Goal: Task Accomplishment & Management: Use online tool/utility

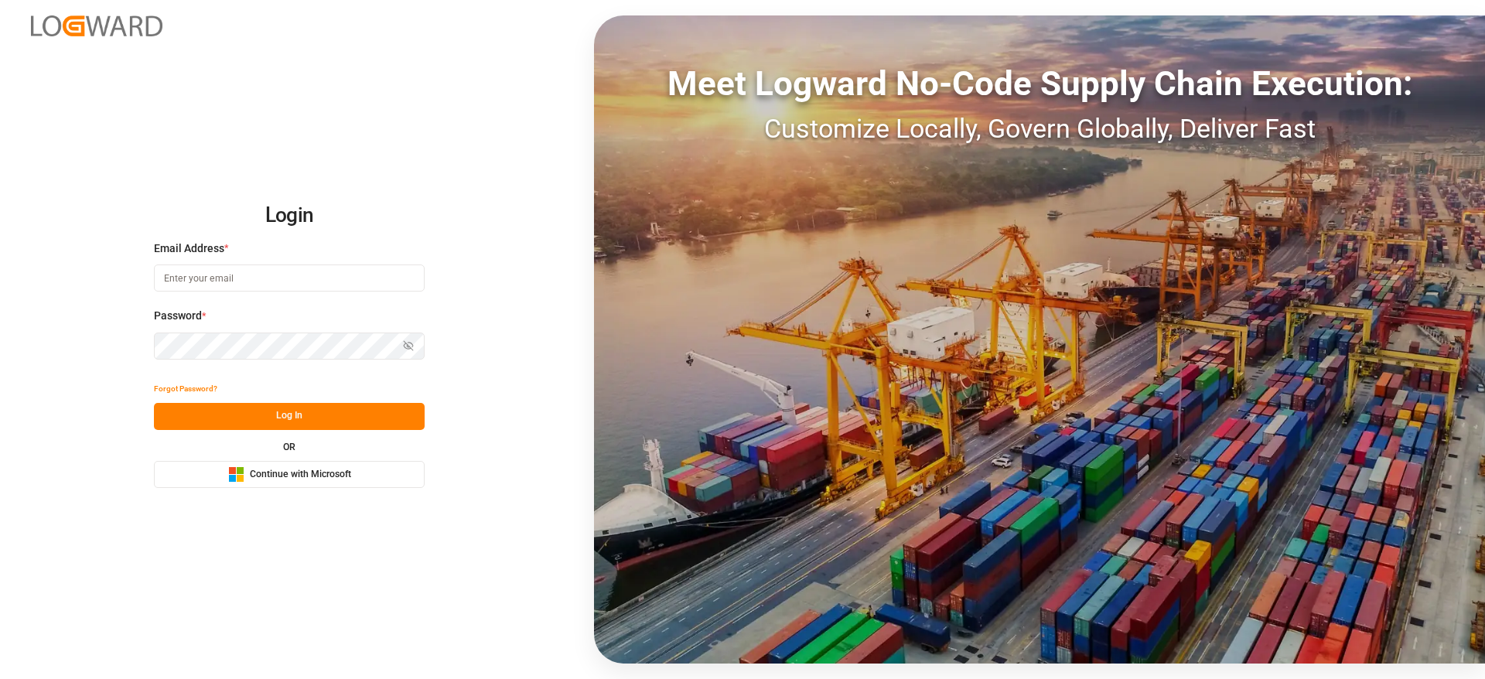
click at [282, 478] on span "Continue with Microsoft" at bounding box center [300, 475] width 101 height 14
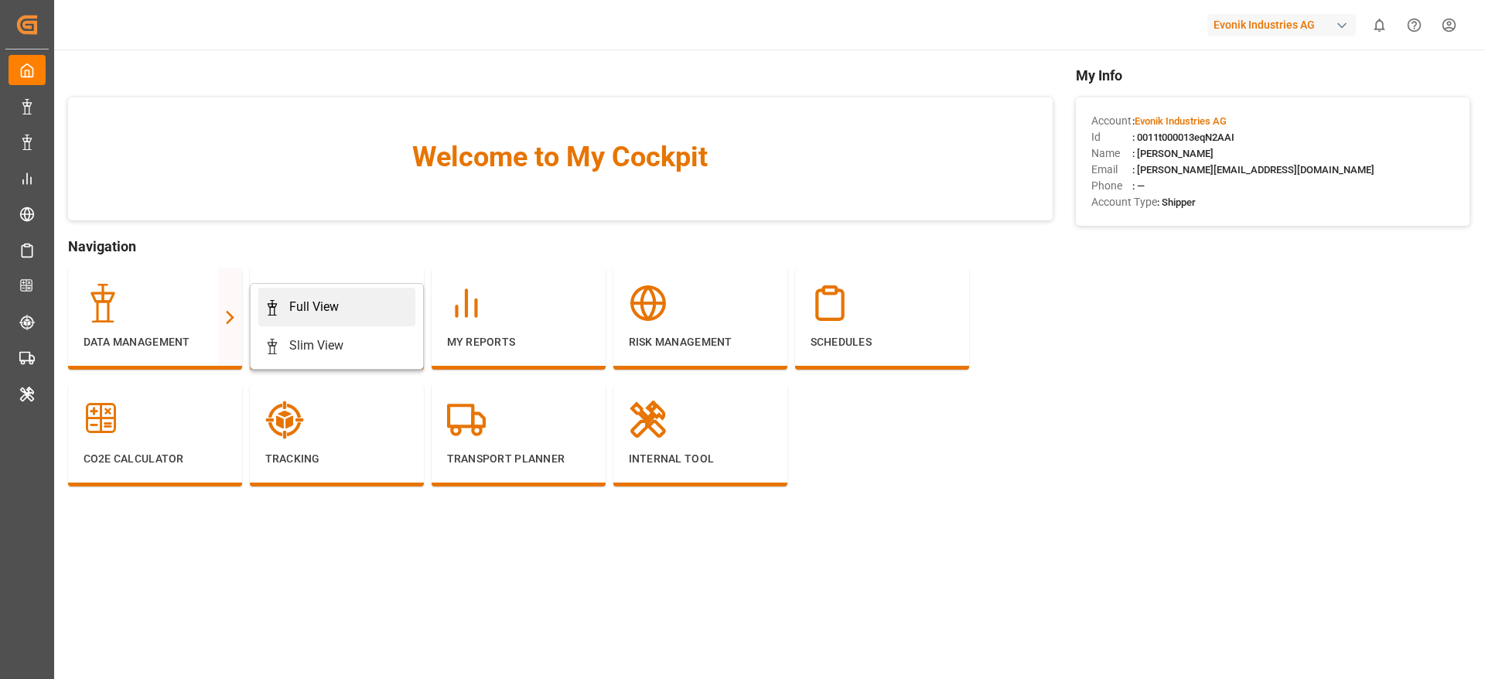
click at [303, 313] on div "Full View" at bounding box center [314, 307] width 50 height 19
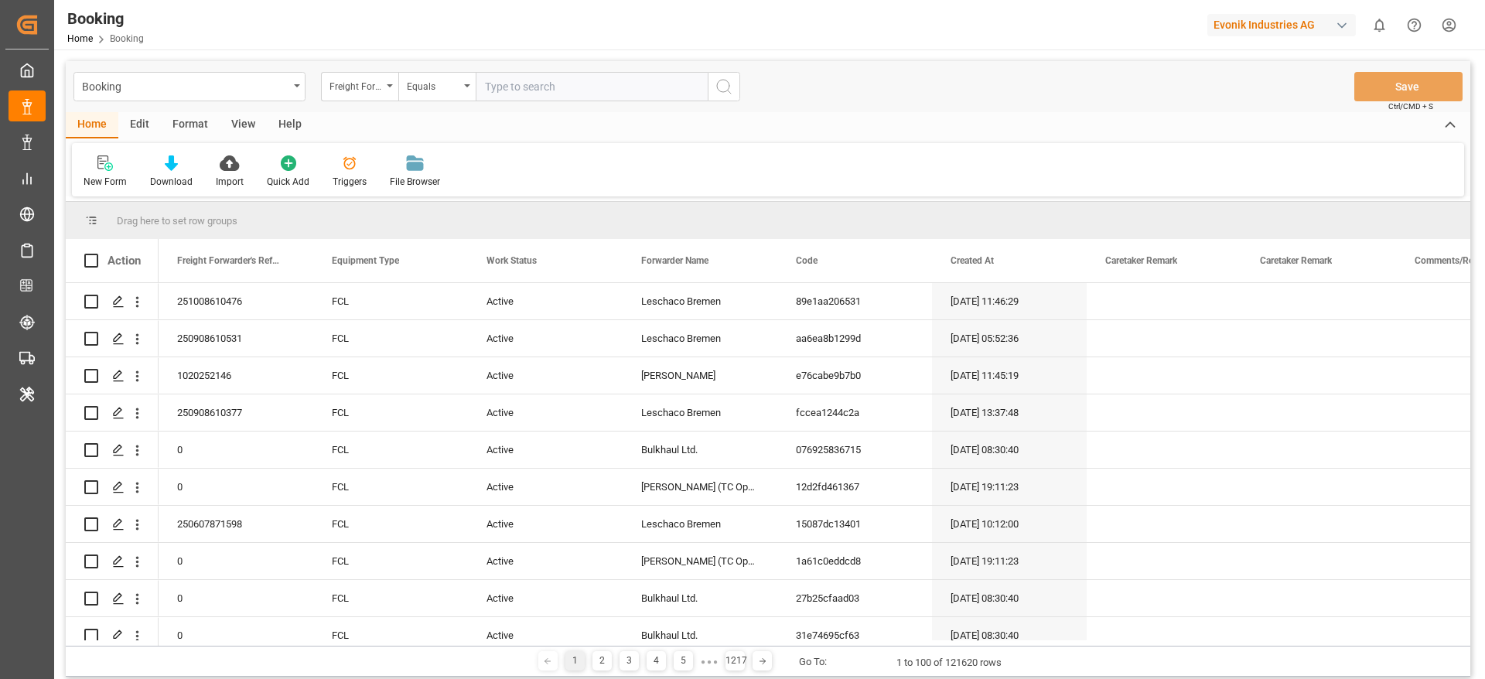
drag, startPoint x: 186, startPoint y: 121, endPoint x: 155, endPoint y: 132, distance: 32.8
click at [186, 121] on div "Format" at bounding box center [190, 125] width 59 height 26
click at [91, 180] on div "Filter Rows" at bounding box center [107, 182] width 46 height 14
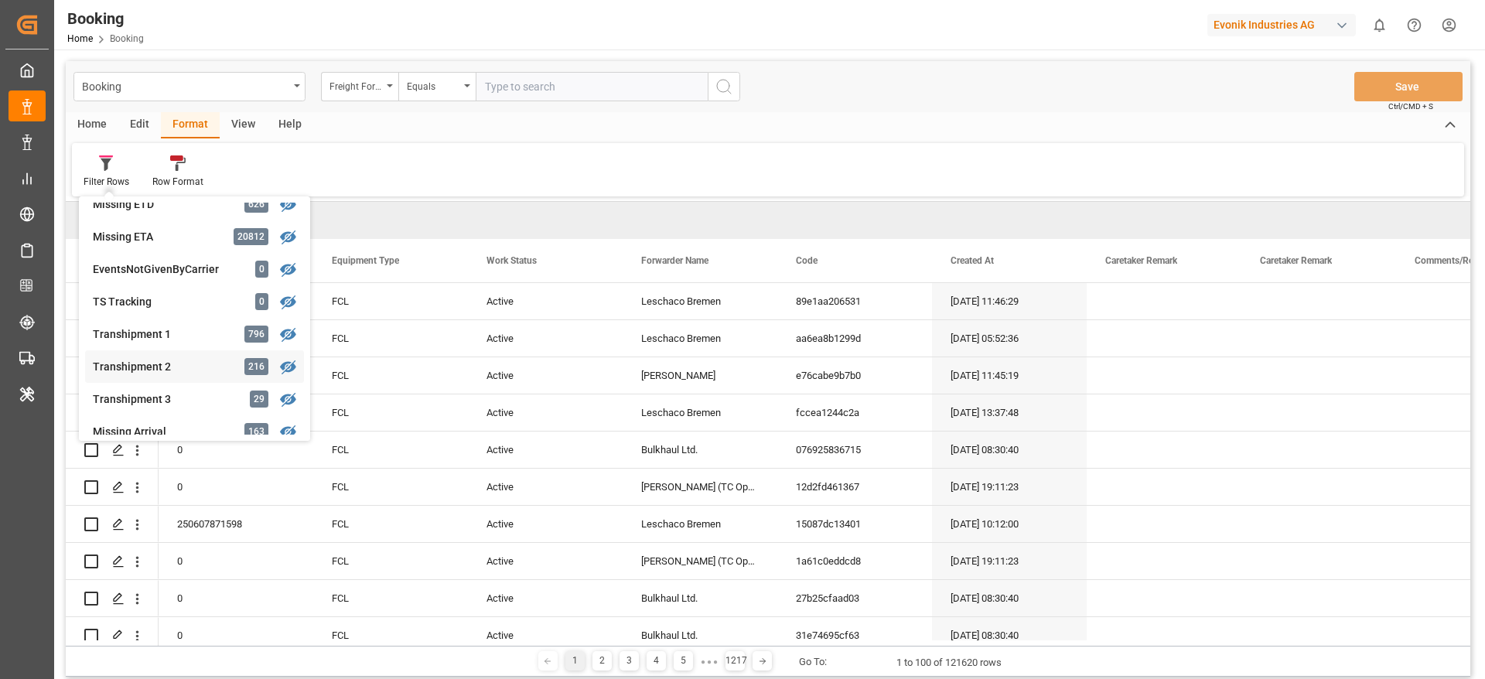
scroll to position [354, 0]
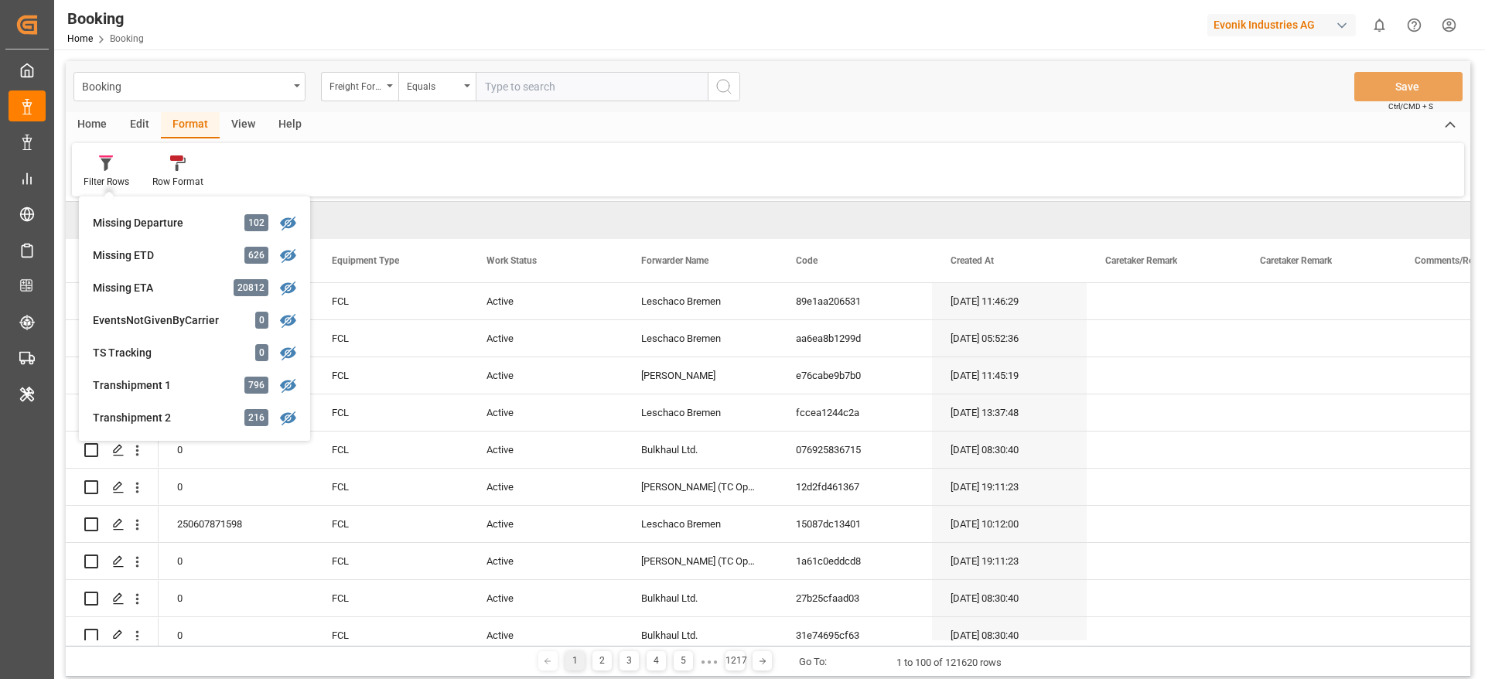
click at [1015, 63] on div "Booking Freight Forwarder's Reference No. Equals Save Ctrl/CMD + S" at bounding box center [768, 86] width 1405 height 51
